Goal: Task Accomplishment & Management: Use online tool/utility

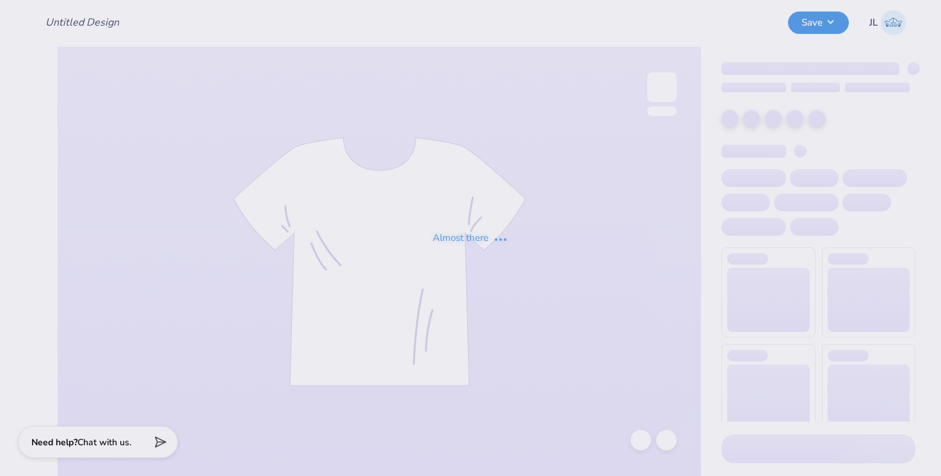
type input "moms1"
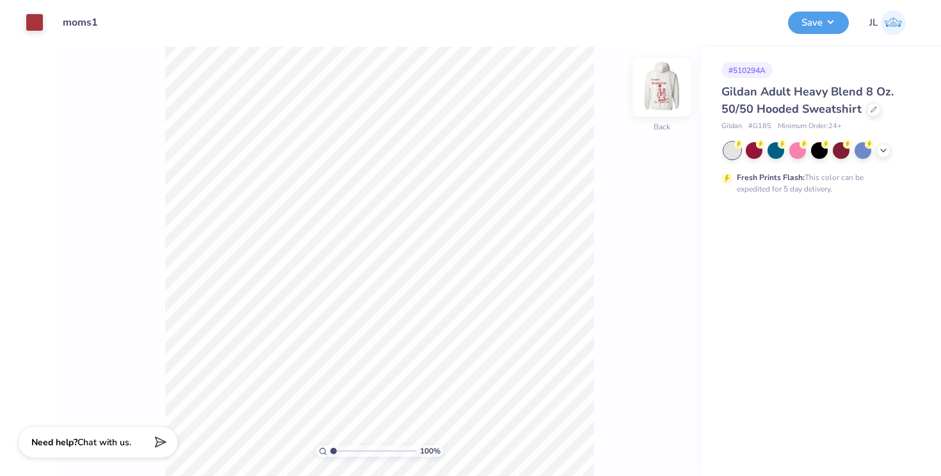
click at [657, 78] on img at bounding box center [662, 86] width 51 height 51
click at [658, 86] on img at bounding box center [662, 86] width 51 height 51
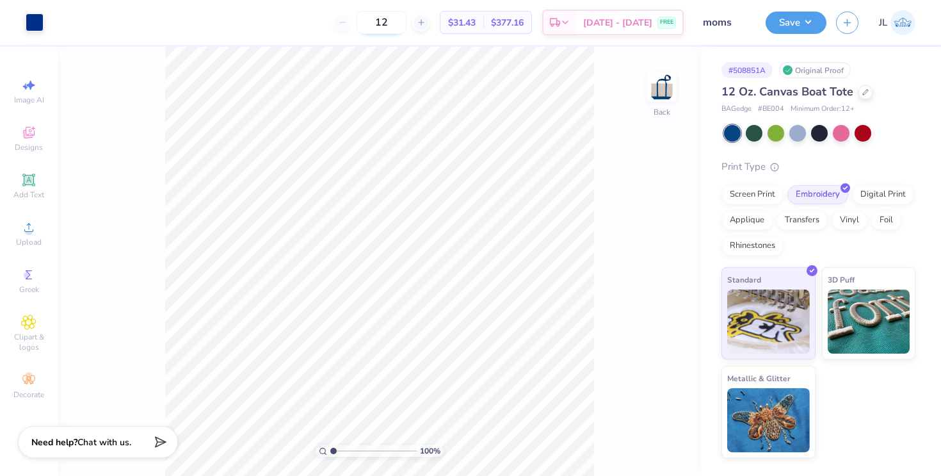
click at [407, 24] on input "12" at bounding box center [382, 22] width 50 height 23
type input "1"
click at [407, 21] on input "24" at bounding box center [382, 22] width 50 height 23
type input "2"
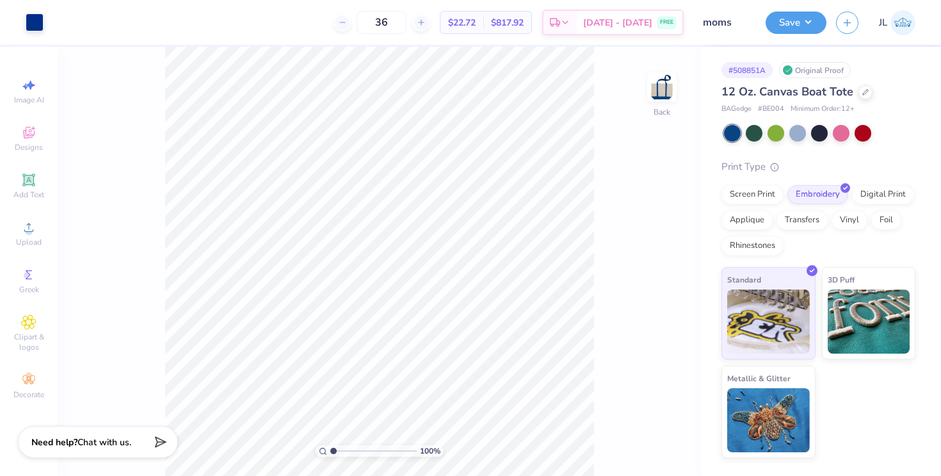
type input "36"
